Goal: Information Seeking & Learning: Check status

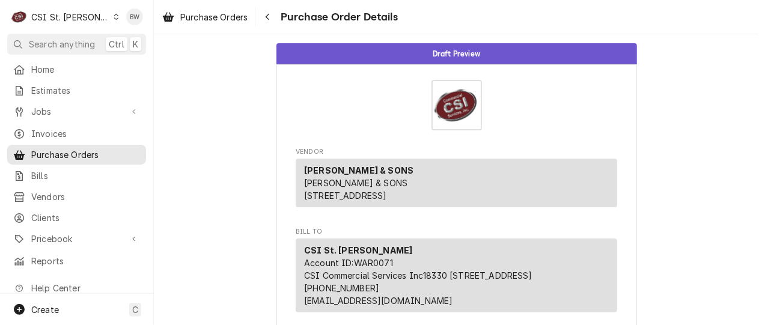
click at [209, 11] on span "Purchase Orders" at bounding box center [213, 17] width 67 height 13
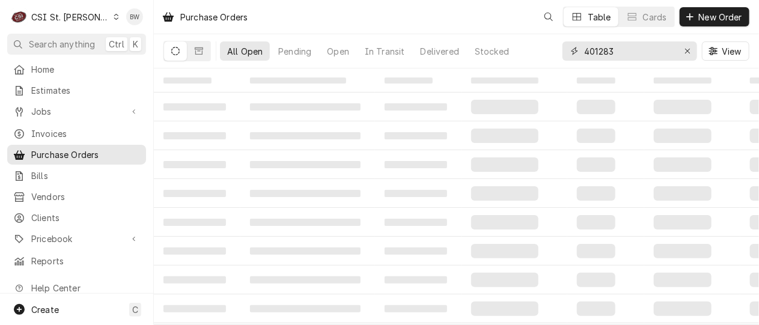
click at [604, 53] on input "401283" at bounding box center [629, 50] width 90 height 19
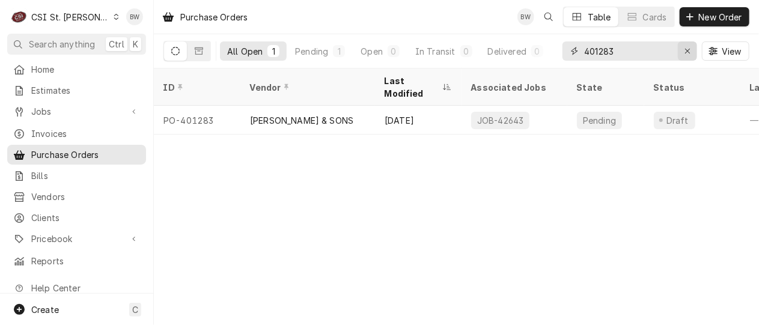
click at [688, 51] on icon "Erase input" at bounding box center [687, 51] width 5 height 5
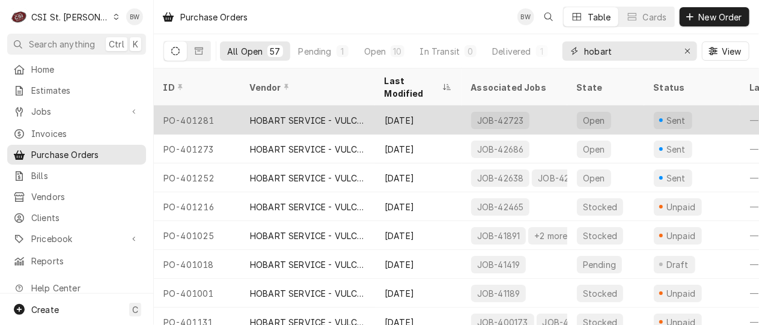
type input "hobart"
click at [209, 106] on div "PO-401281" at bounding box center [197, 120] width 87 height 29
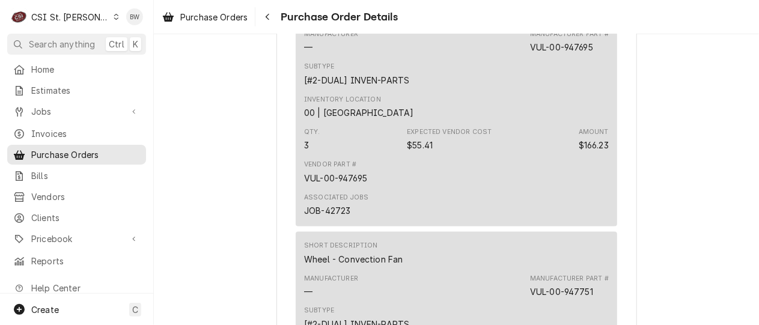
scroll to position [421, 0]
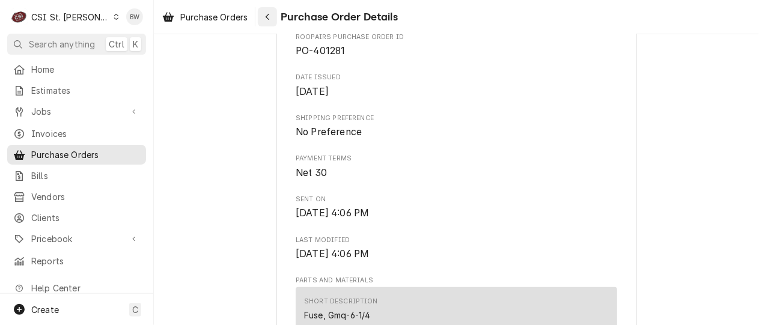
click at [267, 23] on button "Navigate back" at bounding box center [267, 16] width 19 height 19
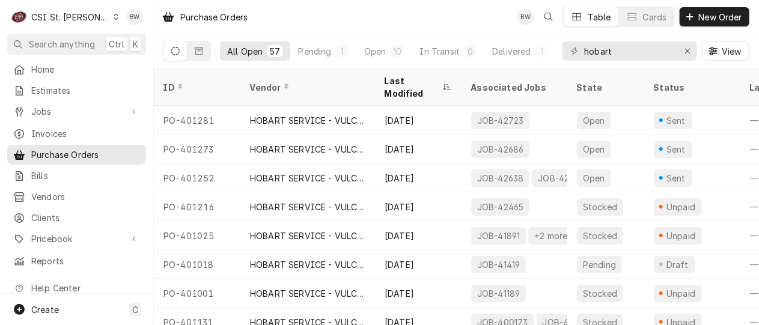
drag, startPoint x: 98, startPoint y: 7, endPoint x: 137, endPoint y: 0, distance: 39.6
click at [98, 7] on div "C CSI St. [PERSON_NAME]" at bounding box center [65, 17] width 116 height 24
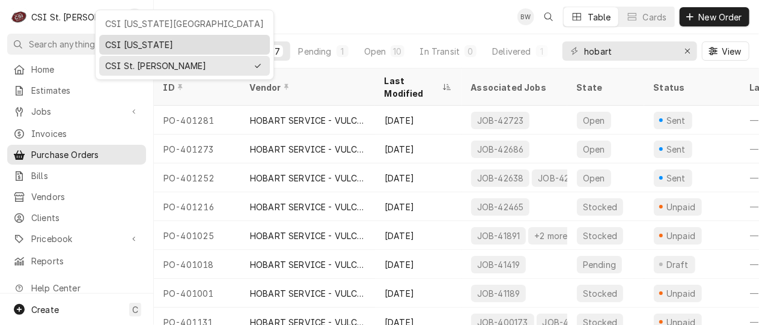
click at [112, 41] on div "CSI [US_STATE]" at bounding box center [184, 44] width 159 height 13
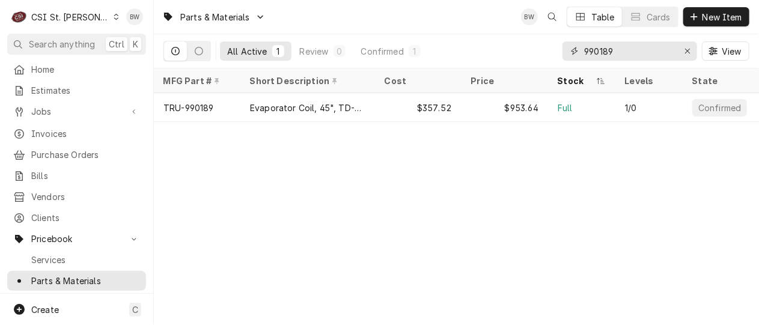
drag, startPoint x: 636, startPoint y: 56, endPoint x: 539, endPoint y: 55, distance: 97.4
click at [539, 55] on div "All Active 1 Review 0 Confirmed 1 990189 View" at bounding box center [457, 51] width 586 height 34
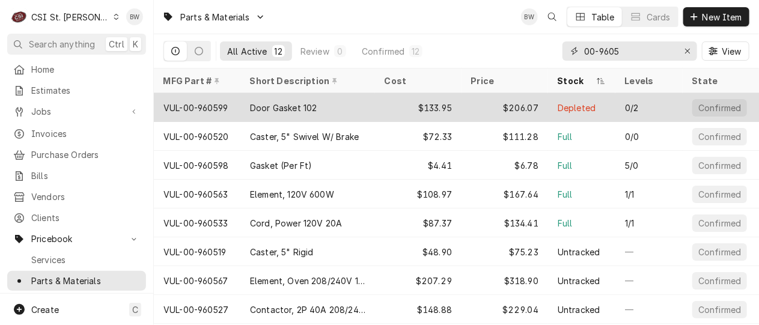
type input "00-9605"
click at [210, 108] on div "VUL-00-960599" at bounding box center [196, 108] width 64 height 13
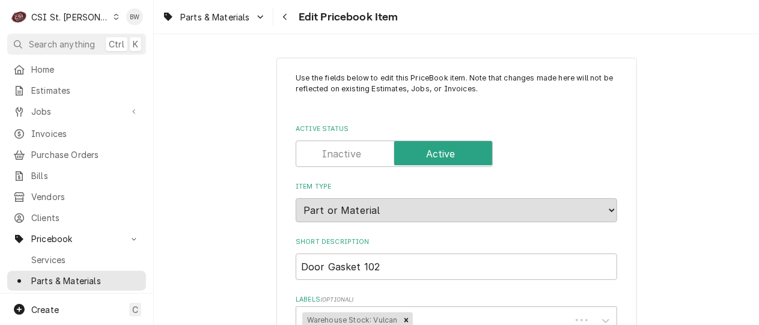
type textarea "x"
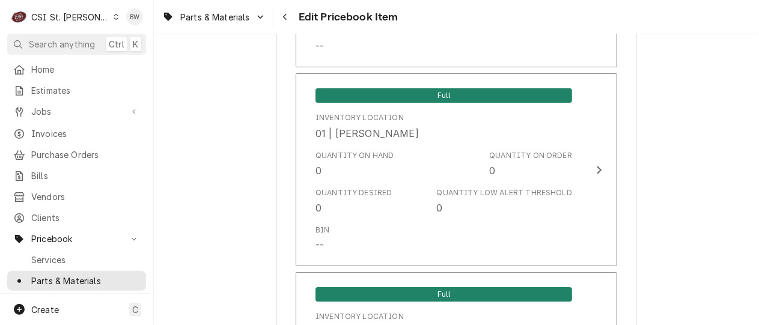
scroll to position [1863, 0]
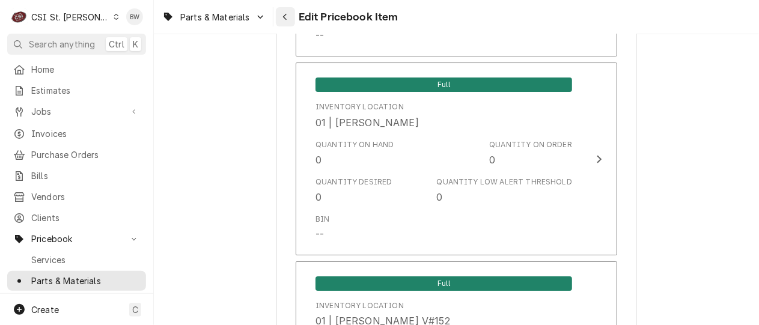
click at [284, 20] on icon "Navigate back" at bounding box center [285, 17] width 5 height 8
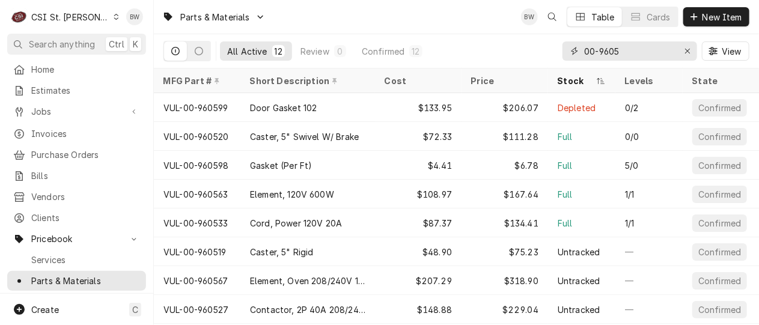
drag, startPoint x: 629, startPoint y: 57, endPoint x: 565, endPoint y: 57, distance: 64.3
click at [565, 57] on div "00-9605" at bounding box center [630, 50] width 135 height 19
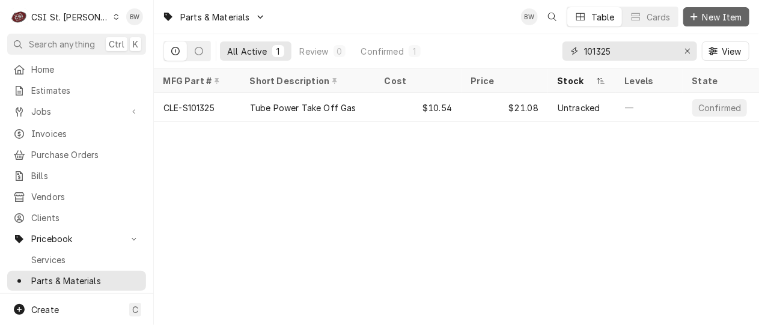
type input "101325"
click at [706, 12] on span "New Item" at bounding box center [722, 17] width 44 height 13
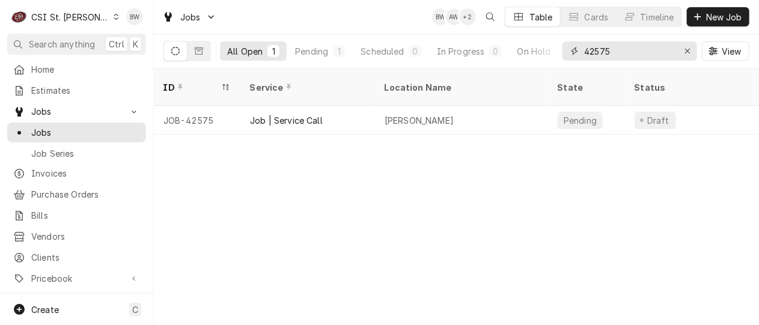
drag, startPoint x: 624, startPoint y: 55, endPoint x: 583, endPoint y: 54, distance: 40.9
click at [583, 54] on div "42575" at bounding box center [630, 50] width 135 height 19
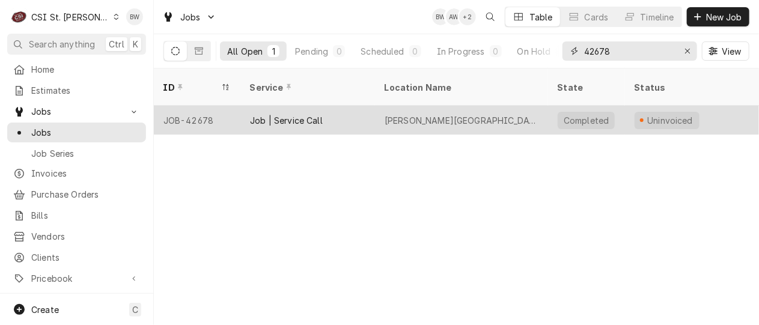
type input "42678"
click at [203, 106] on div "JOB-42678" at bounding box center [197, 120] width 87 height 29
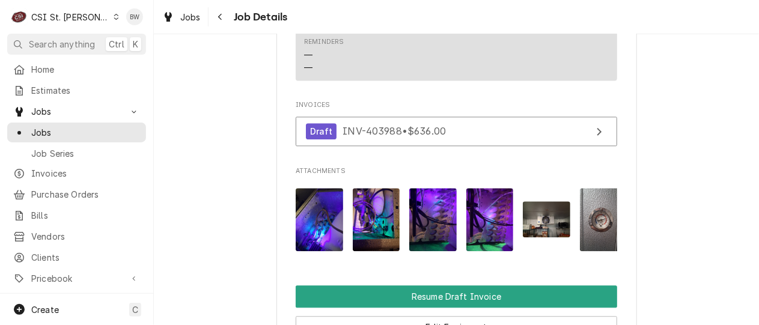
scroll to position [1588, 0]
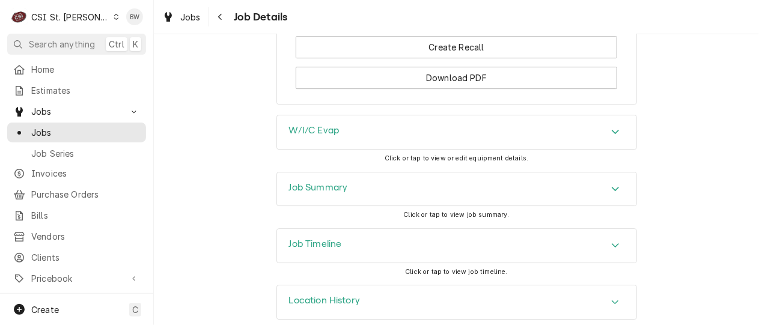
click at [303, 182] on h3 "Job Summary" at bounding box center [318, 187] width 59 height 11
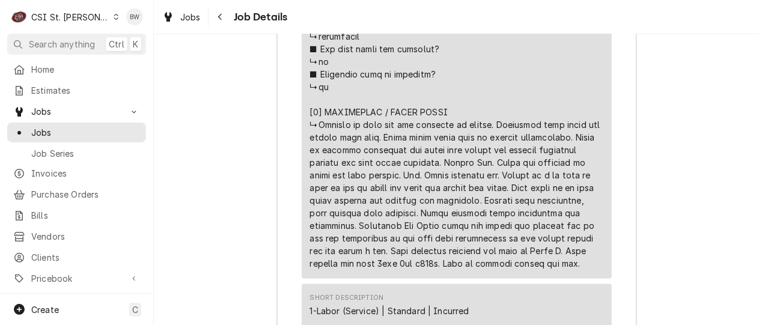
scroll to position [2722, 0]
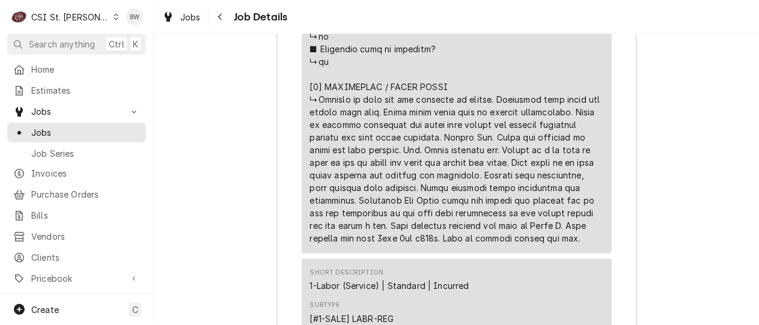
drag, startPoint x: 416, startPoint y: 186, endPoint x: 339, endPoint y: 224, distance: 86.0
drag, startPoint x: 339, startPoint y: 224, endPoint x: 311, endPoint y: 209, distance: 32.0
copy div "⚠️ 𝗙𝗢𝗥𝗠 𝗜𝗡𝗦𝗧𝗥𝗨𝗖𝗧𝗜𝗢𝗡𝗦 ⚠️ ✪ 𝗖𝗼𝗺𝗽𝗹𝗲𝘁𝗲 𝗮𝗹𝗹 𝗿𝗲𝗹𝗲𝘃𝗮𝗻𝘁 𝘀𝗲𝗰𝘁𝗶𝗼𝗻𝘀 ✪ 𝗣𝗿𝗼𝘃𝗶𝗱𝗲 𝗱𝗲𝘁𝗮𝗶𝗹𝗲𝗱 𝗮𝗻𝘀…"
click at [198, 131] on div "Job Summary Roopairs Job ID JOB-42678 Service Type Job | Service Call Job Type …" at bounding box center [456, 197] width 605 height 2319
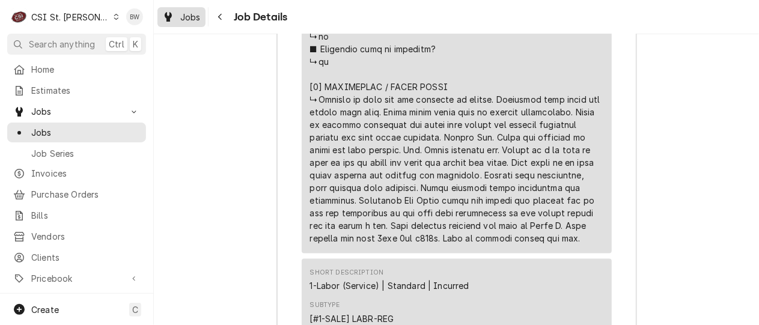
click at [197, 17] on span "Jobs" at bounding box center [190, 17] width 20 height 13
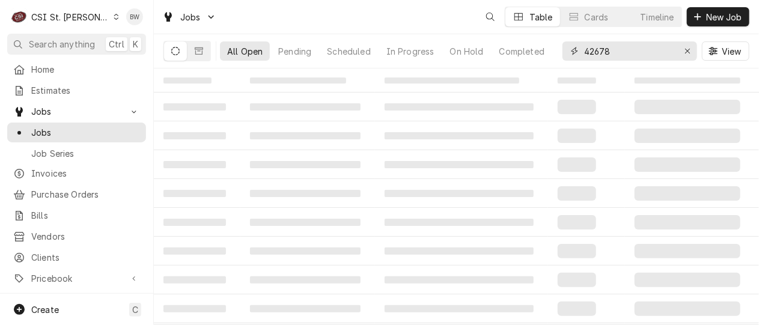
click at [616, 50] on input "42678" at bounding box center [629, 50] width 90 height 19
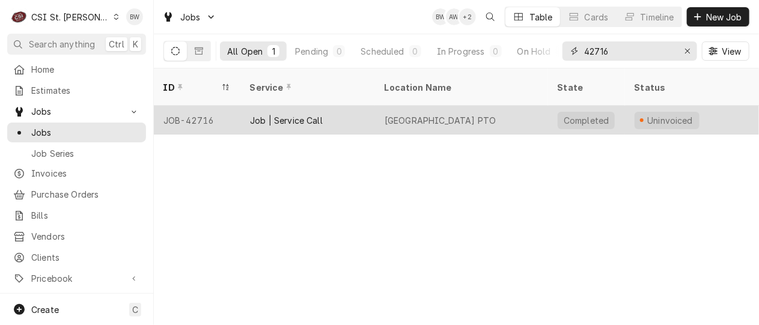
type input "42716"
click at [213, 106] on div "JOB-42716" at bounding box center [197, 120] width 87 height 29
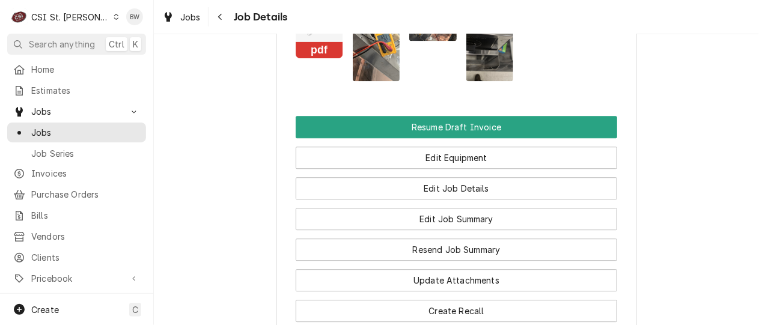
scroll to position [1503, 0]
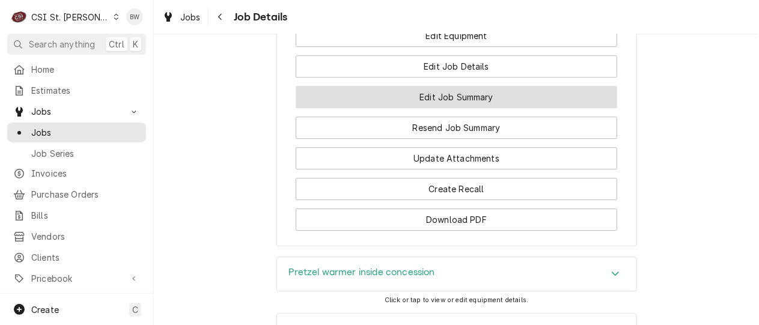
click at [335, 86] on button "Edit Job Summary" at bounding box center [457, 97] width 322 height 22
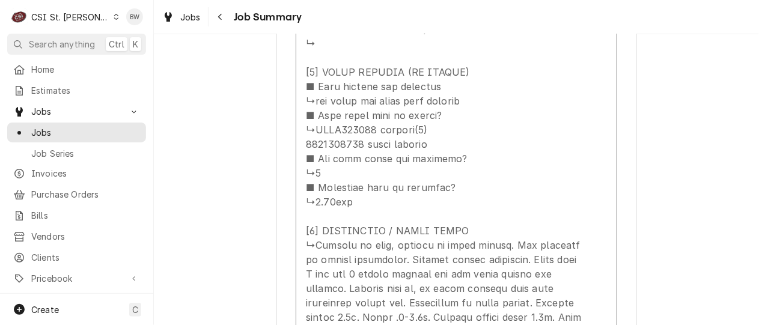
scroll to position [1743, 0]
drag, startPoint x: 280, startPoint y: 168, endPoint x: 270, endPoint y: 168, distance: 9.0
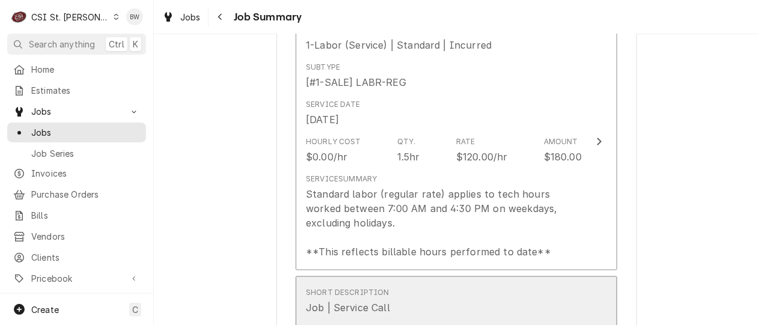
scroll to position [721, 0]
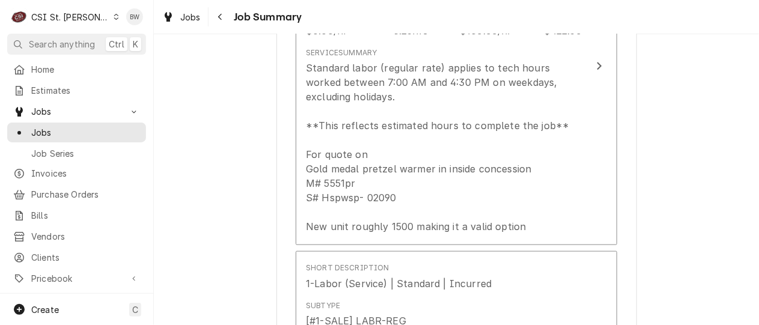
scroll to position [481, 0]
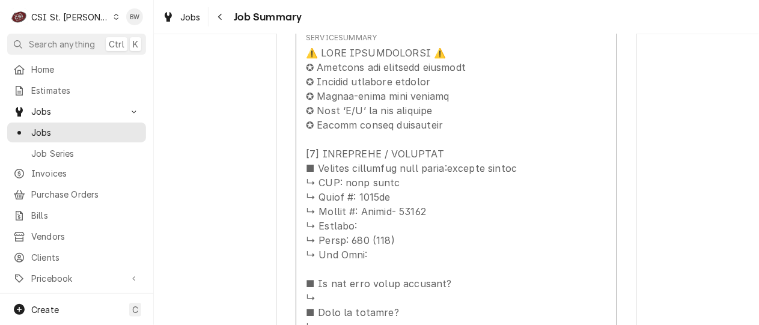
scroll to position [1142, 0]
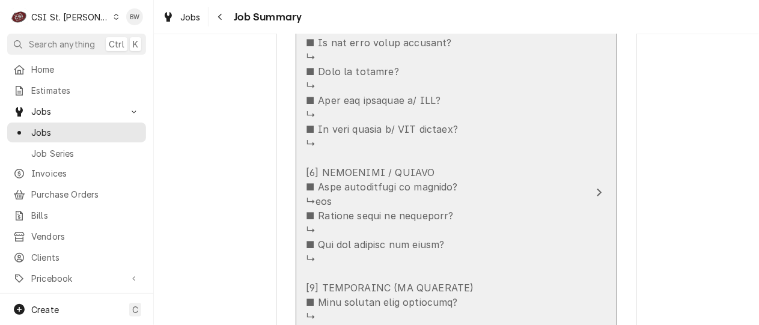
scroll to position [1443, 0]
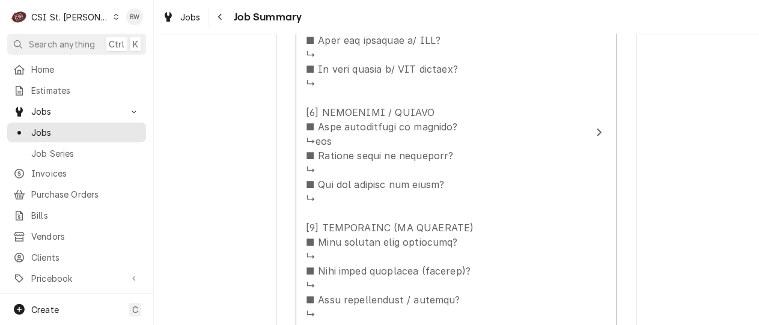
click at [225, 204] on div "Vivian Company Pattonville High School PTO / 2497 Creve Coeur Mill Rd, St. Loui…" at bounding box center [456, 236] width 605 height 3264
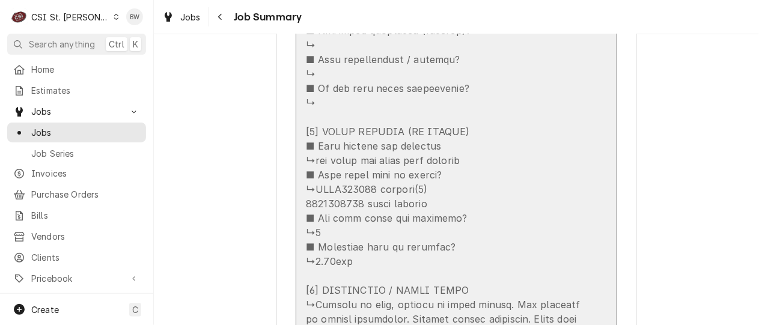
scroll to position [1743, 0]
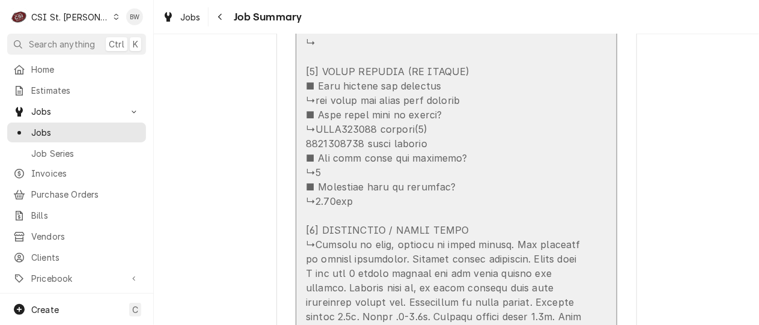
drag, startPoint x: 356, startPoint y: 145, endPoint x: 308, endPoint y: 144, distance: 48.1
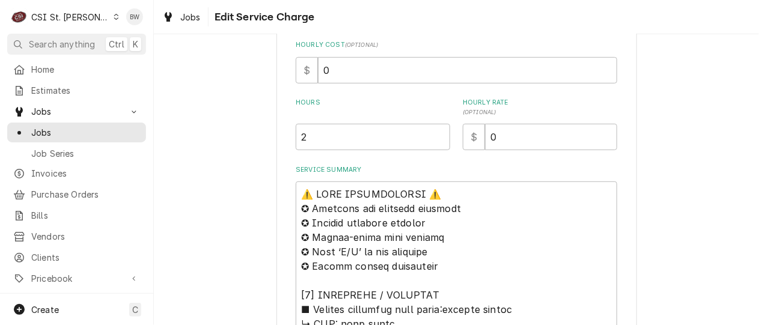
scroll to position [324, 0]
type textarea "x"
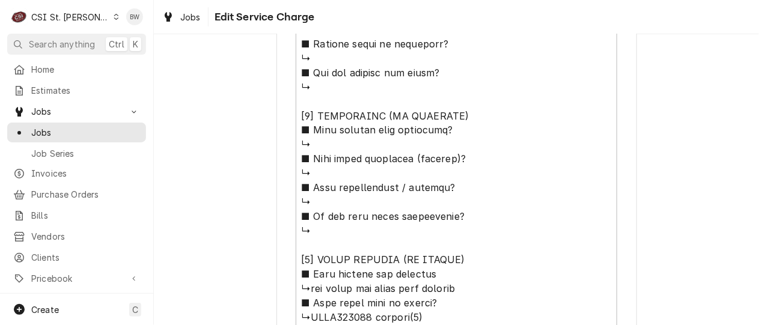
scroll to position [1082, 0]
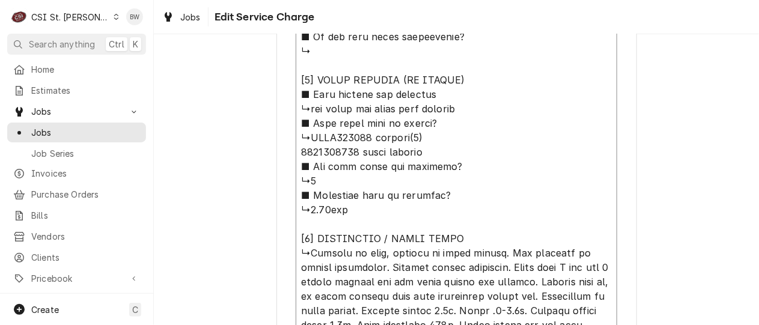
drag, startPoint x: 349, startPoint y: 152, endPoint x: 299, endPoint y: 153, distance: 49.9
drag, startPoint x: 350, startPoint y: 151, endPoint x: 298, endPoint y: 152, distance: 52.3
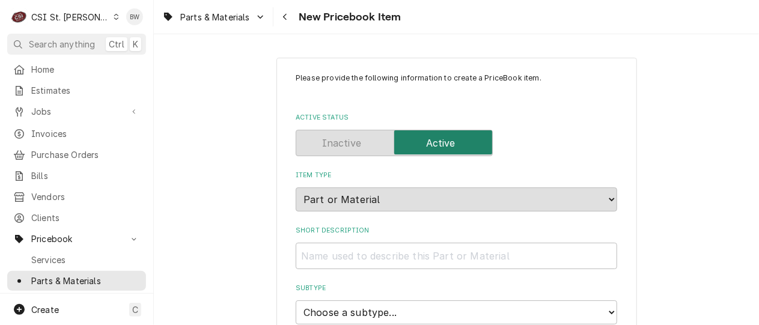
click at [315, 258] on input "Short Description" at bounding box center [457, 256] width 322 height 26
paste input "LEXAN 104R GC 15.625IN LG"
type textarea "x"
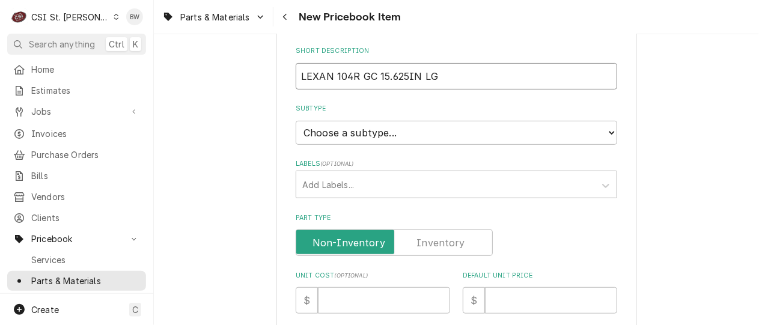
scroll to position [180, 0]
type input "LEXAN 104R GC 15.625IN LG"
click at [344, 136] on select "Choose a subtype... [#2-DUAL] AFTERHRS-WH-CHG-2 [#2-DUAL] BEV-EQUIP [#2-DUAL] B…" at bounding box center [457, 132] width 322 height 24
select select "1"
click at [296, 120] on select "Choose a subtype... [#2-DUAL] AFTERHRS-WH-CHG-2 [#2-DUAL] BEV-EQUIP [#2-DUAL] B…" at bounding box center [457, 132] width 322 height 24
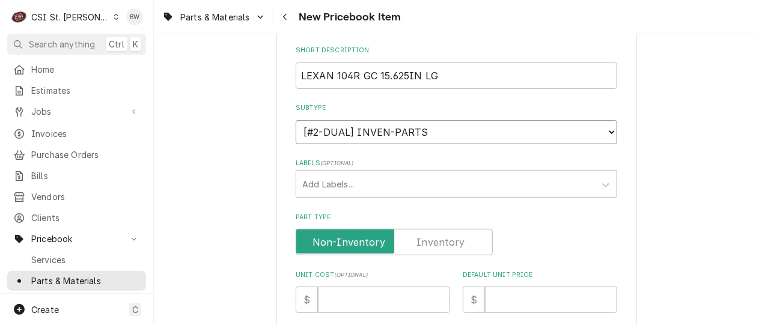
type textarea "x"
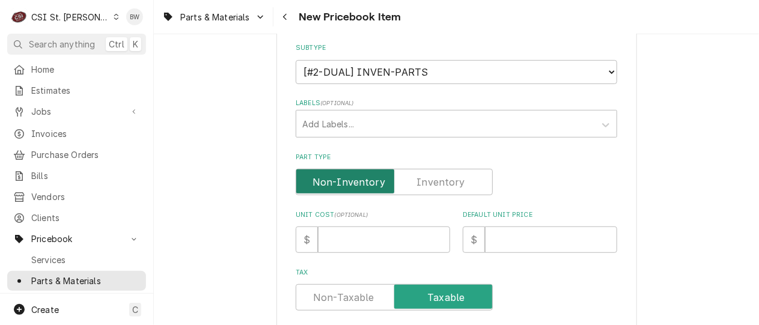
click at [413, 175] on input "Part Type" at bounding box center [394, 182] width 186 height 26
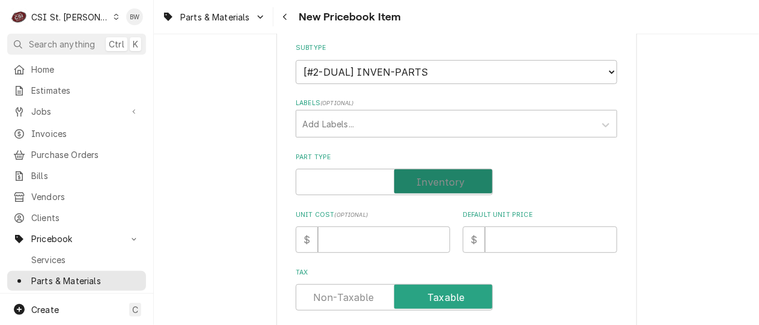
checkbox input "true"
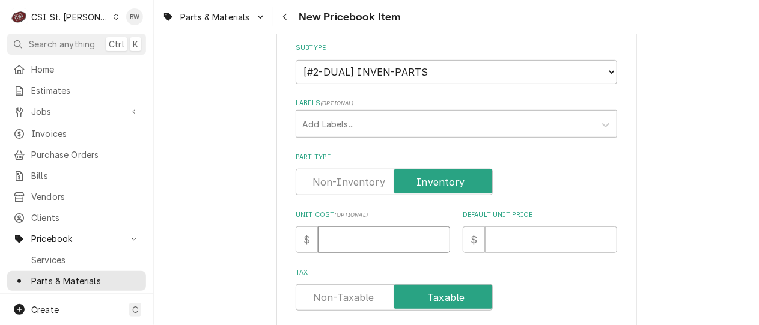
click at [337, 244] on input "Unit Cost ( optional )" at bounding box center [384, 240] width 132 height 26
type textarea "x"
type input "4"
type textarea "x"
type input "40"
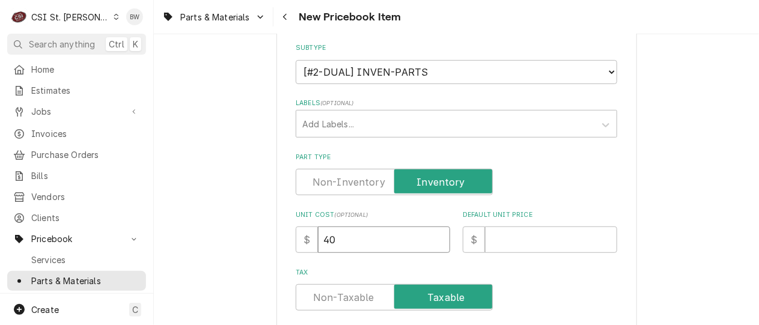
type textarea "x"
type input "400"
type textarea "x"
type input "40"
type textarea "x"
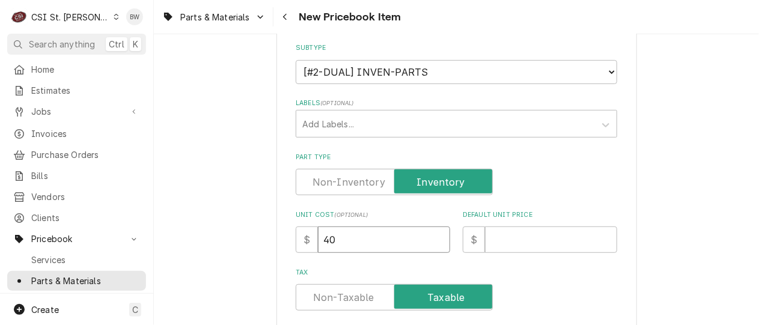
type input "4"
type textarea "x"
type input "4.0"
type textarea "x"
type input "4.00"
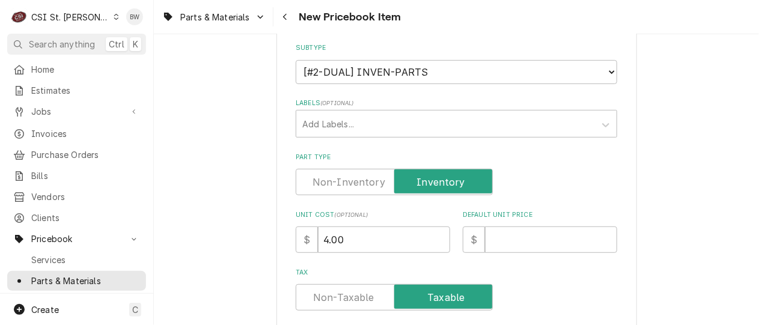
click at [504, 233] on input "Default Unit Price" at bounding box center [551, 240] width 132 height 26
type textarea "x"
type input "8"
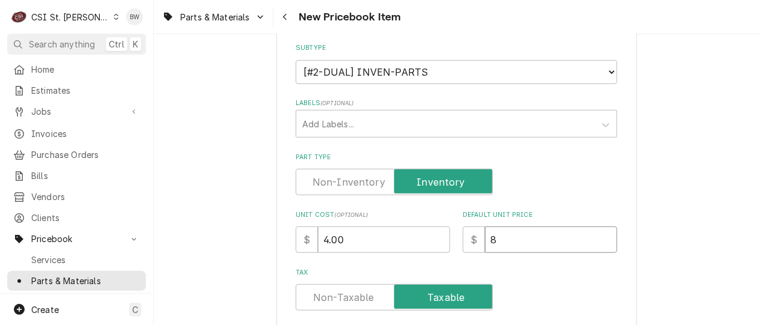
type textarea "x"
type input "80"
type textarea "x"
type input "800"
type textarea "x"
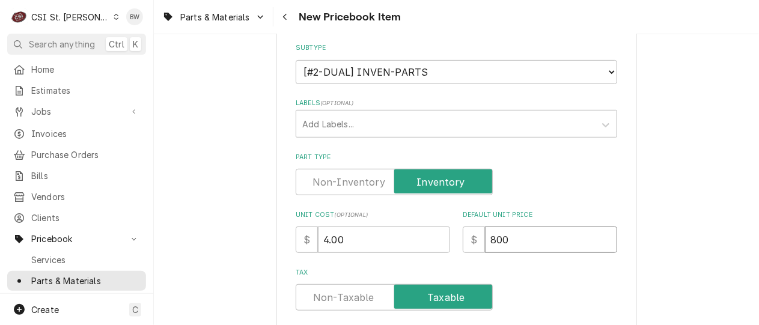
type input "80"
type textarea "x"
type input "8"
type textarea "x"
type input "8.0"
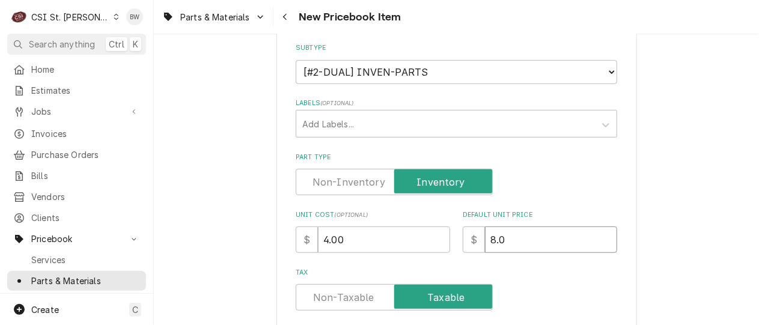
type textarea "x"
type input "8.00"
click at [515, 268] on label "Tax" at bounding box center [457, 273] width 322 height 10
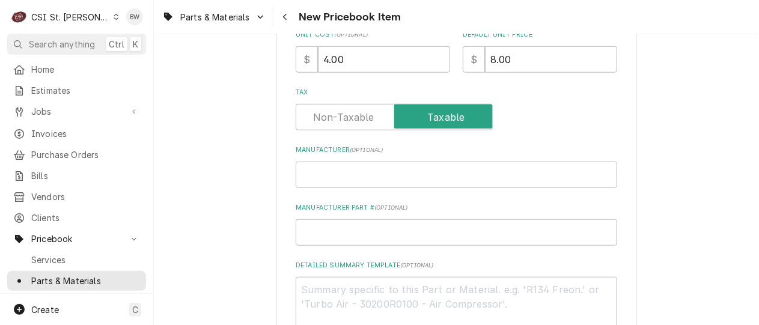
scroll to position [361, 0]
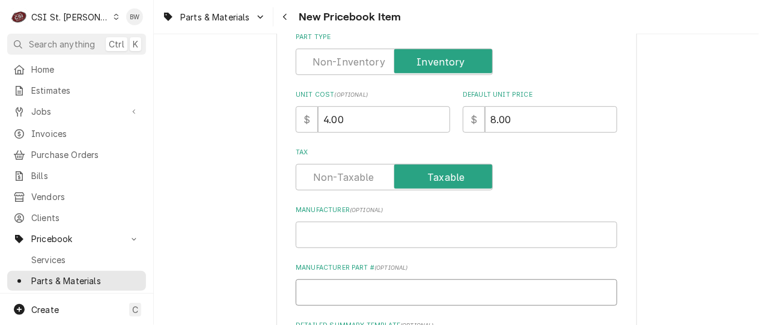
click at [301, 290] on input "Manufacturer Part # ( optional )" at bounding box center [457, 293] width 322 height 26
type textarea "x"
type input "G"
type textarea "x"
type input "GO"
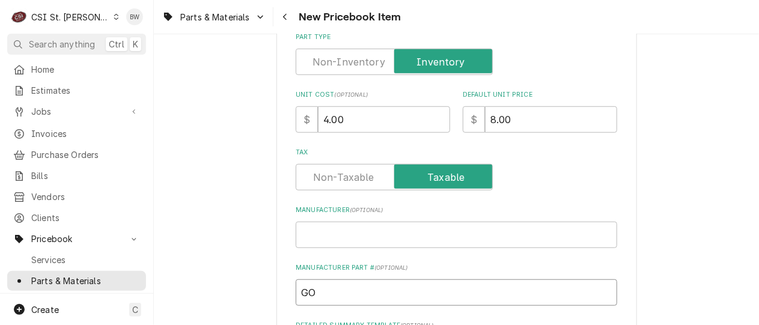
type textarea "x"
type input "GOL"
type textarea "x"
type input "GOL-"
drag, startPoint x: 246, startPoint y: 233, endPoint x: 252, endPoint y: 243, distance: 12.1
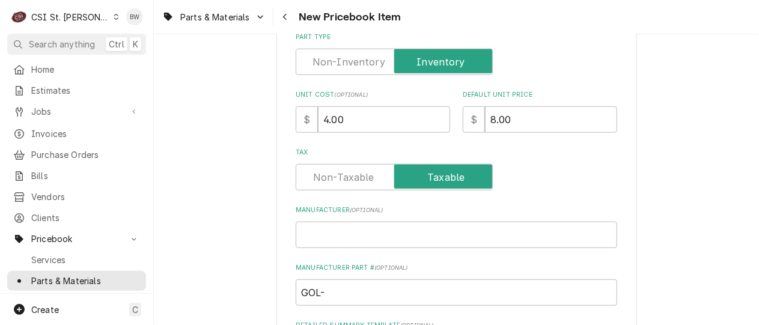
click at [327, 292] on input "GOL-" at bounding box center [457, 293] width 322 height 26
type textarea "x"
type input "GOL-1"
type textarea "x"
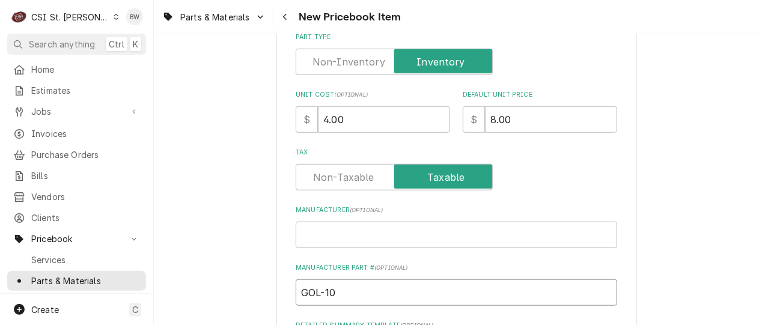
type input "GOL-101"
type textarea "x"
type input "GOL-1013"
type textarea "x"
type input "GOL-10132"
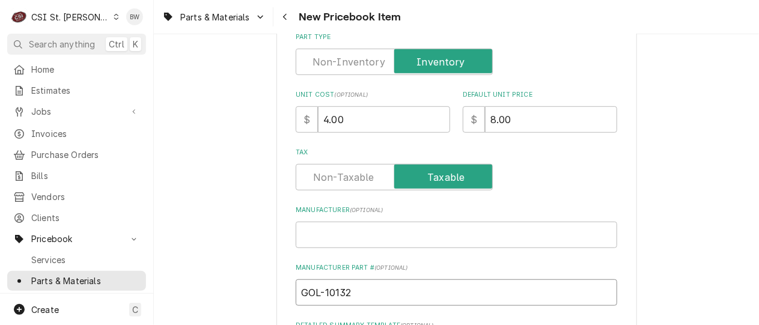
type textarea "x"
type input "GOL-101325"
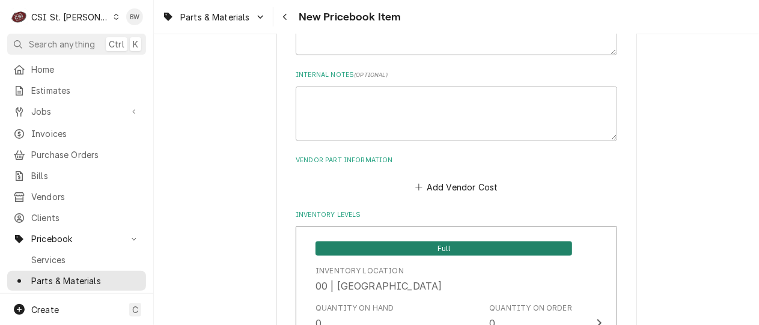
scroll to position [721, 0]
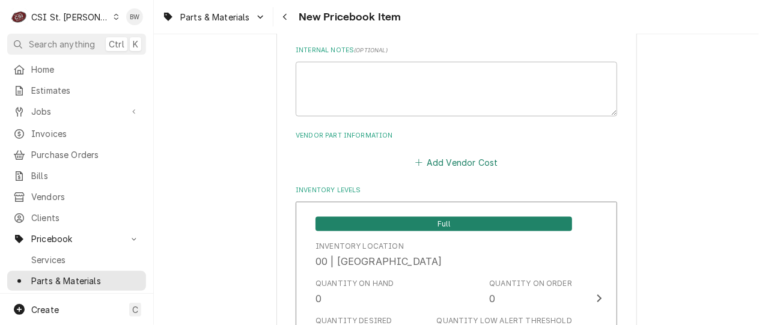
click at [450, 164] on button "Add Vendor Cost" at bounding box center [456, 162] width 87 height 17
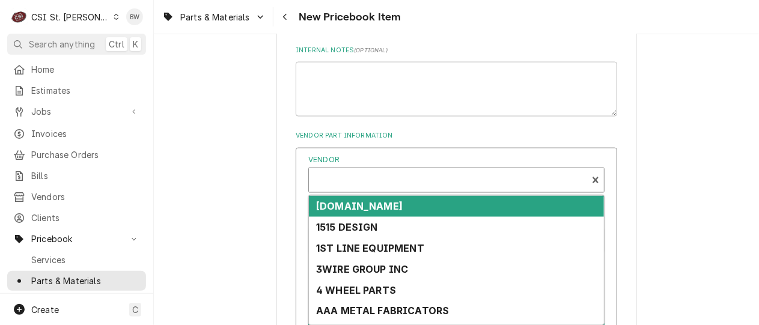
click at [368, 178] on div "Vendor" at bounding box center [448, 185] width 266 height 29
type textarea "x"
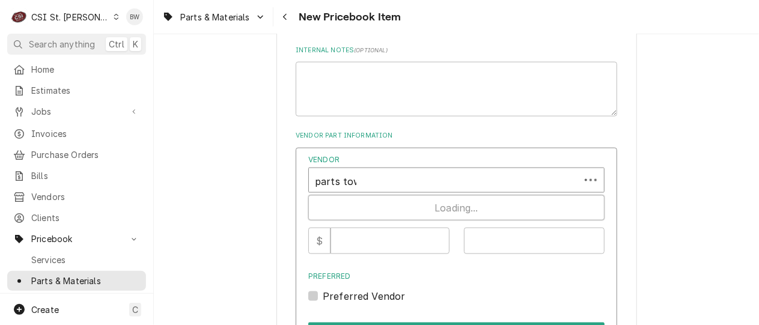
type input "parts town"
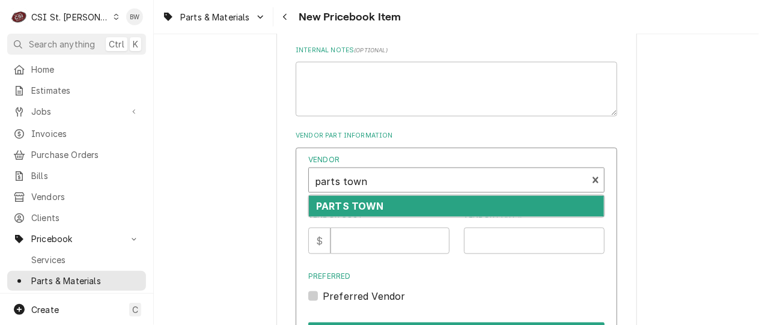
click at [355, 205] on strong "PARTS TOWN" at bounding box center [350, 206] width 68 height 12
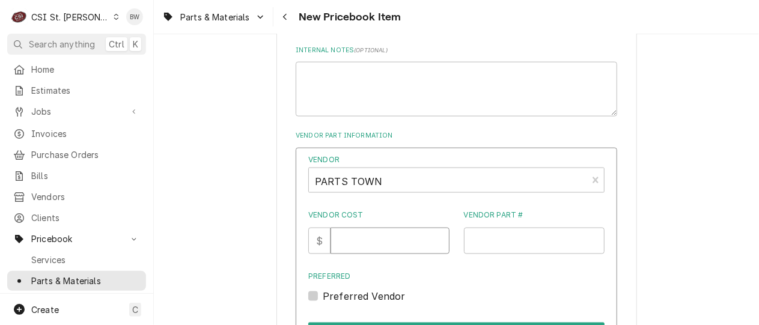
click at [358, 237] on input "Vendor Cost" at bounding box center [390, 241] width 118 height 26
type input "4.00"
type input "GOL-101325"
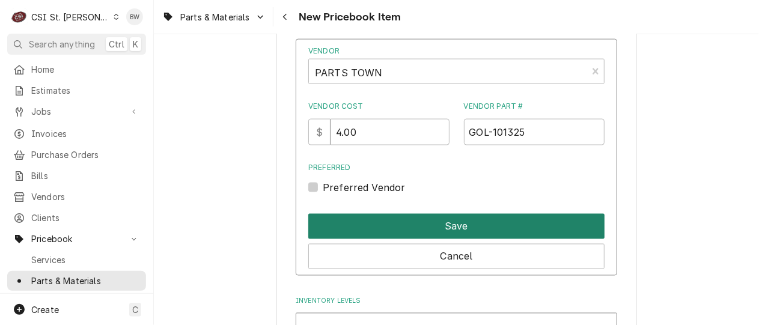
scroll to position [842, 0]
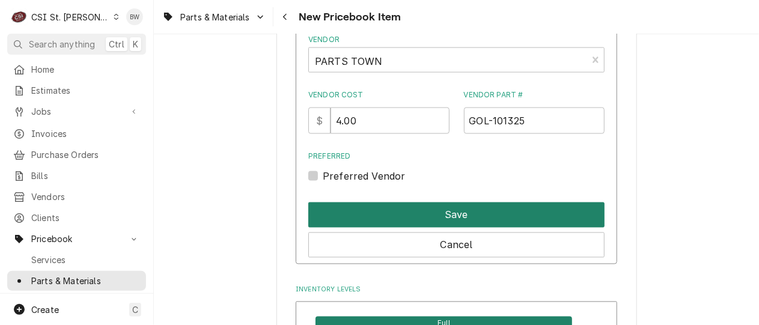
click at [413, 209] on button "Save" at bounding box center [456, 215] width 296 height 25
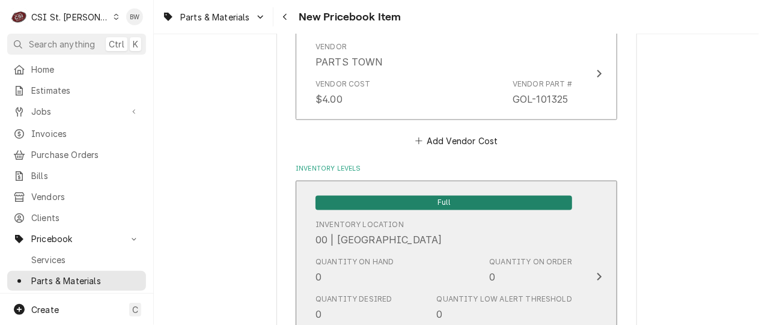
scroll to position [10124, 0]
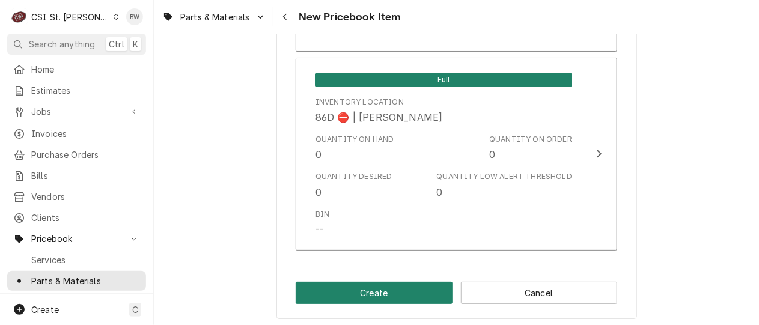
click at [368, 283] on button "Create" at bounding box center [374, 293] width 157 height 22
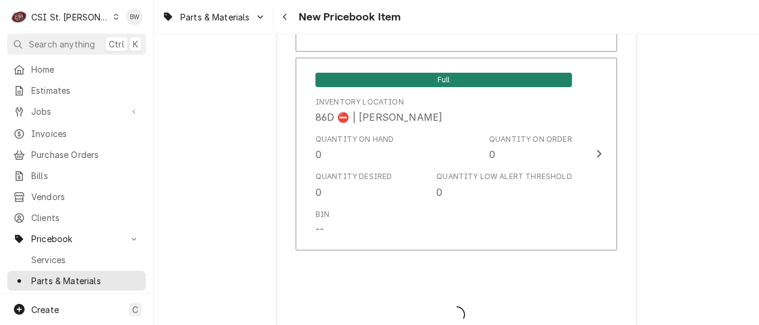
type textarea "x"
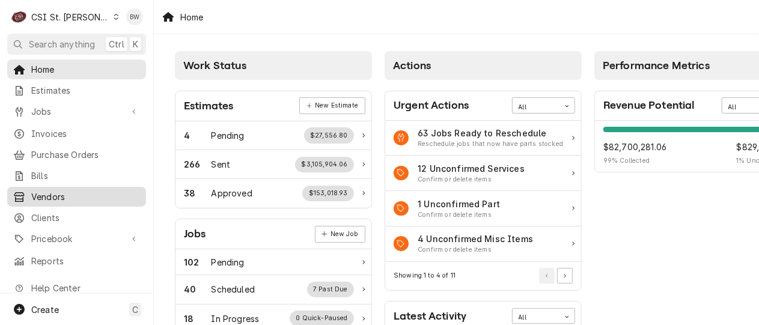
click at [66, 194] on span "Vendors" at bounding box center [85, 197] width 109 height 13
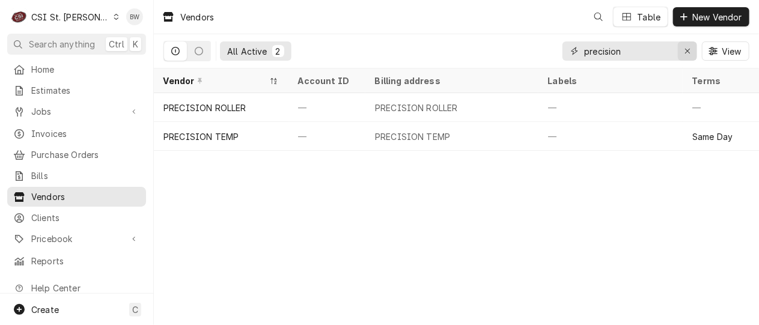
click at [690, 49] on icon "Erase input" at bounding box center [688, 51] width 7 height 8
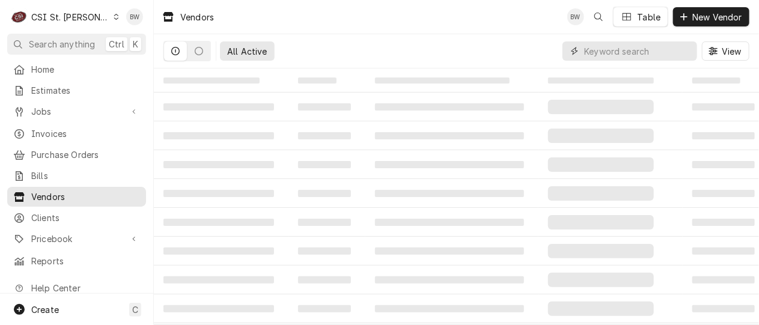
click at [587, 52] on input "Dynamic Content Wrapper" at bounding box center [637, 50] width 107 height 19
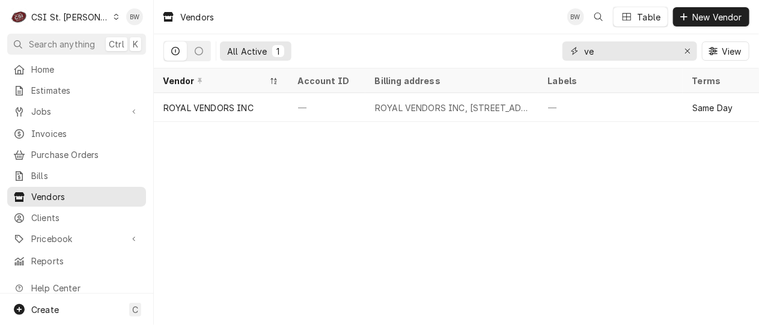
type input "v"
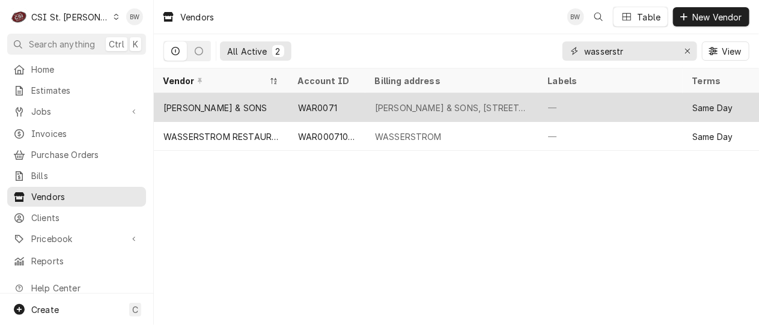
type input "wasserstr"
click at [251, 111] on div "[PERSON_NAME] & SONS" at bounding box center [221, 107] width 135 height 29
click at [251, 111] on div "N. WASSERSTROM & SONS" at bounding box center [221, 107] width 135 height 29
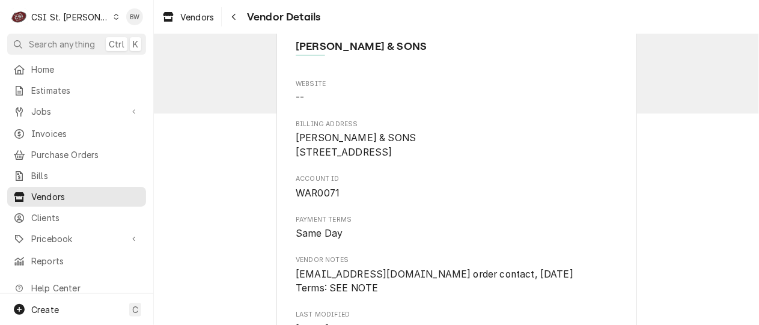
scroll to position [19, 0]
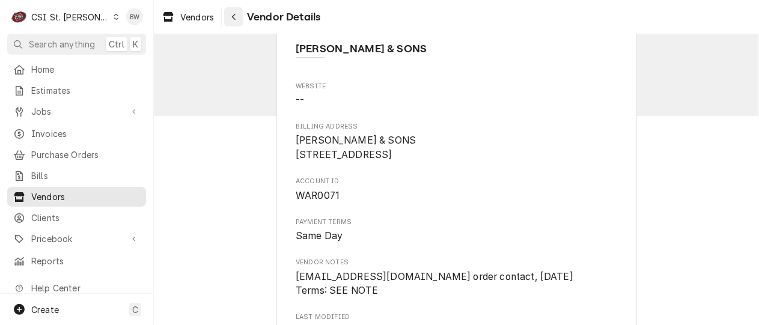
click at [231, 22] on div "Navigate back" at bounding box center [234, 17] width 12 height 12
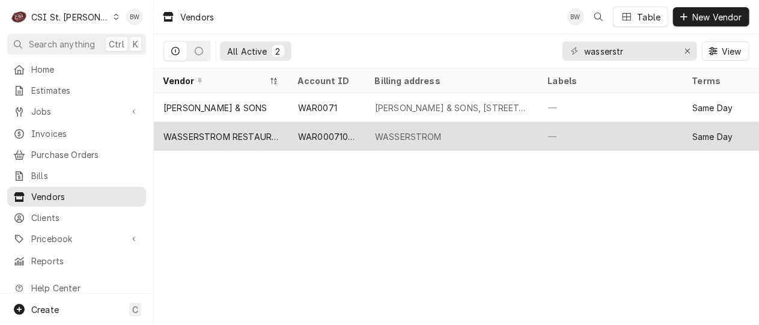
click at [237, 132] on div "WASSERSTROM RESTAURANT SUPPLY" at bounding box center [221, 136] width 115 height 13
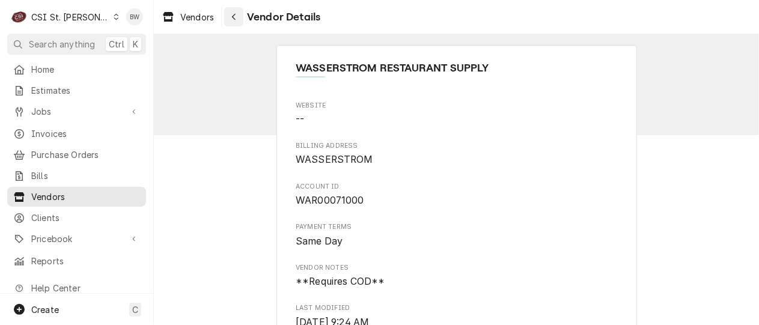
click at [236, 19] on icon "Navigate back" at bounding box center [233, 17] width 5 height 8
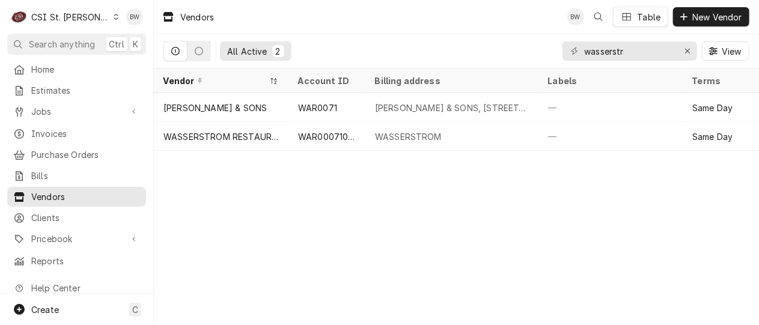
drag, startPoint x: 30, startPoint y: 25, endPoint x: 34, endPoint y: 18, distance: 8.4
click at [30, 25] on div "C CSI St. [PERSON_NAME]" at bounding box center [65, 17] width 116 height 24
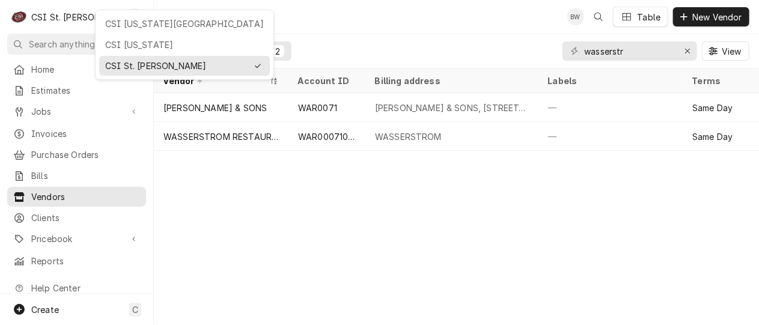
click at [331, 22] on html "C CSI St. Louis BW Search anything Ctrl K Home Estimates Jobs Jobs Job Series I…" at bounding box center [379, 162] width 759 height 325
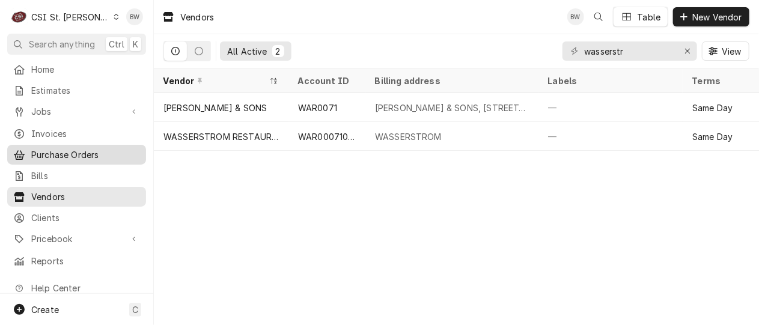
click at [70, 151] on span "Purchase Orders" at bounding box center [85, 154] width 109 height 13
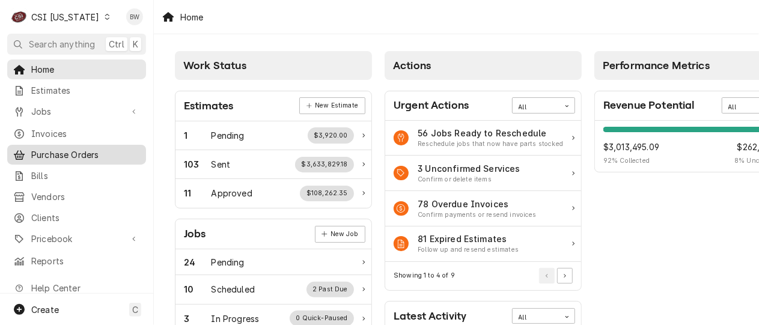
click at [63, 150] on span "Purchase Orders" at bounding box center [85, 154] width 109 height 13
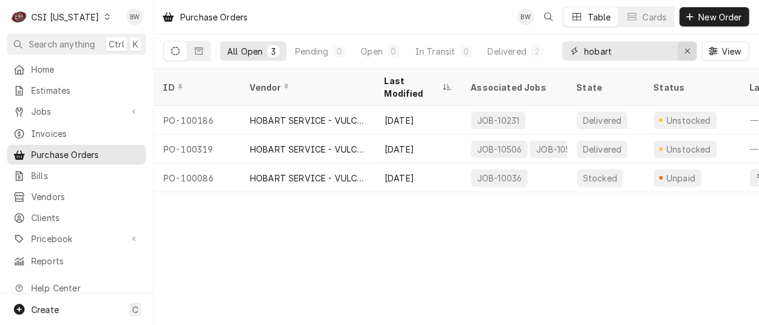
click at [685, 49] on icon "Erase input" at bounding box center [688, 51] width 7 height 8
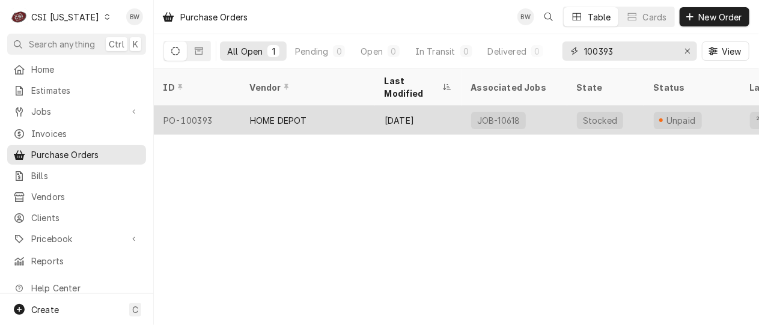
type input "100393"
click at [201, 107] on div "PO-100393" at bounding box center [197, 120] width 87 height 29
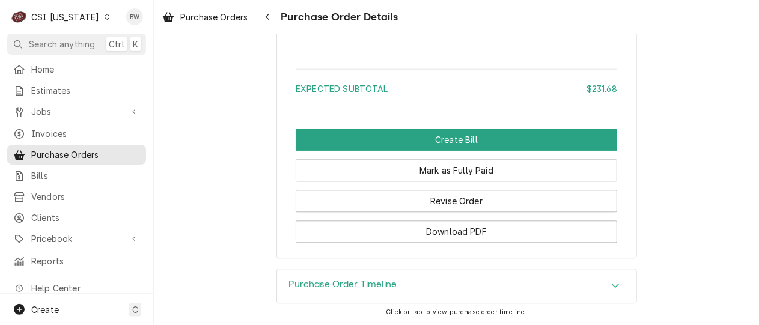
scroll to position [1202, 0]
drag, startPoint x: 240, startPoint y: 88, endPoint x: 212, endPoint y: 91, distance: 28.4
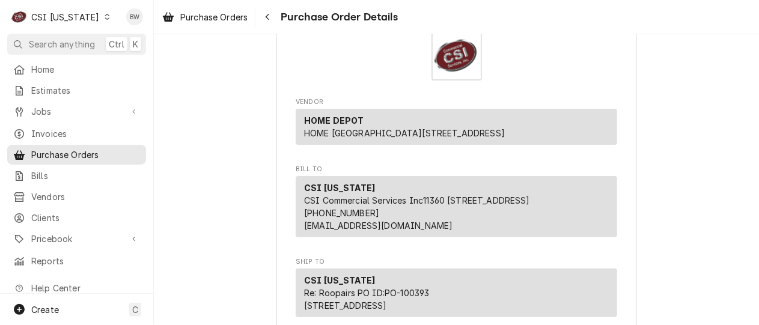
scroll to position [0, 0]
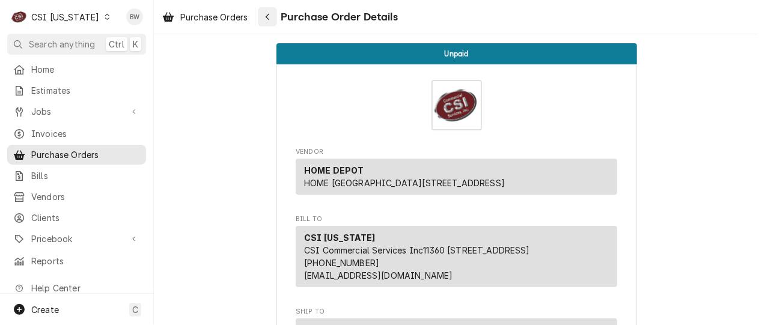
click at [269, 14] on icon "Navigate back" at bounding box center [267, 17] width 5 height 8
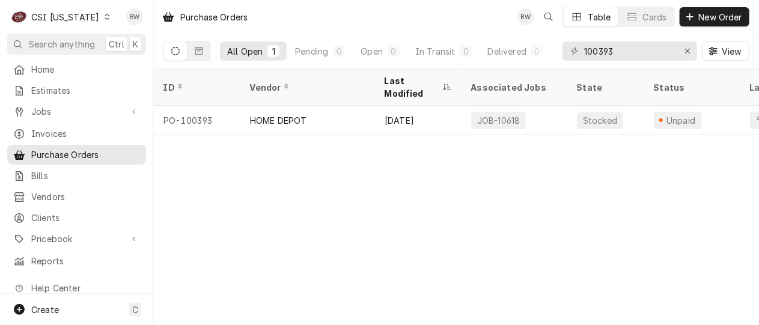
click at [105, 19] on icon "Dynamic Content Wrapper" at bounding box center [107, 17] width 5 height 6
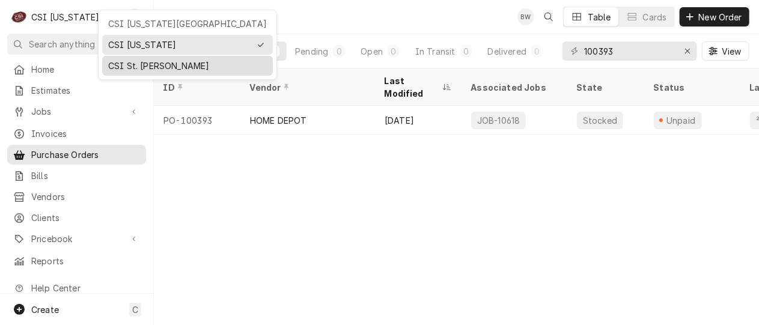
click at [108, 60] on div "CSI St. [PERSON_NAME]" at bounding box center [187, 66] width 159 height 13
